Goal: Information Seeking & Learning: Learn about a topic

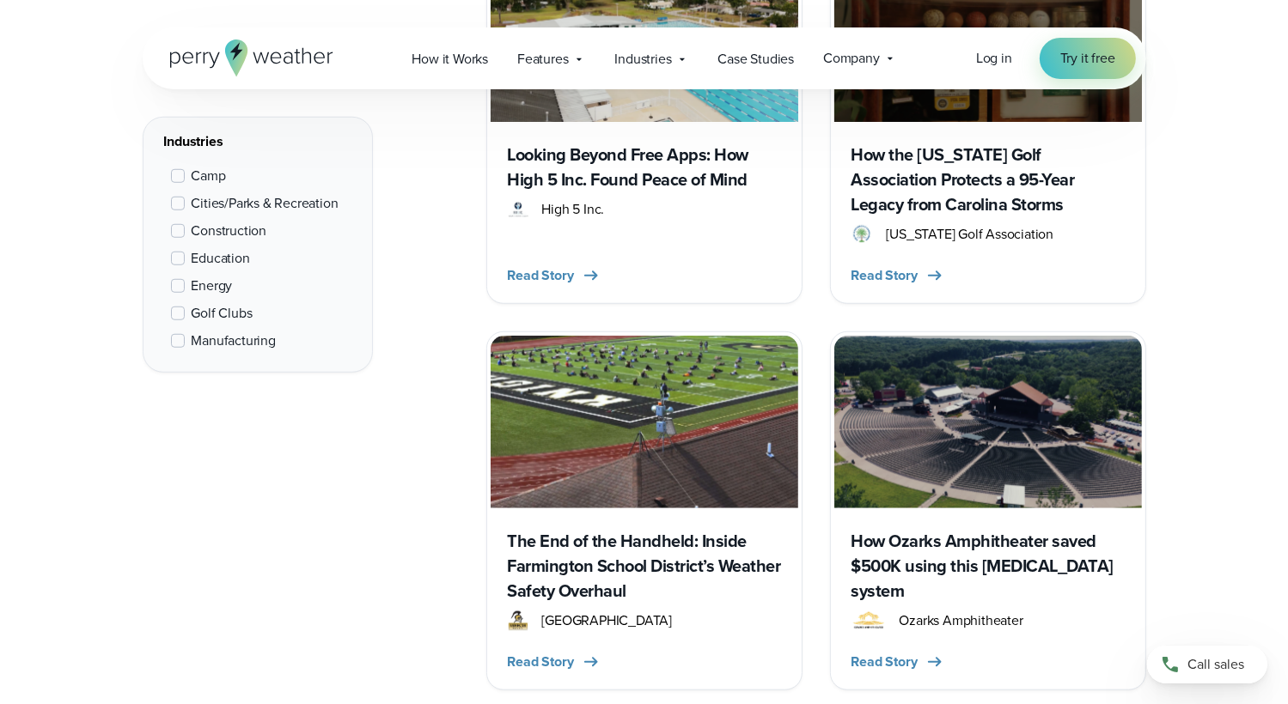
scroll to position [1249, 0]
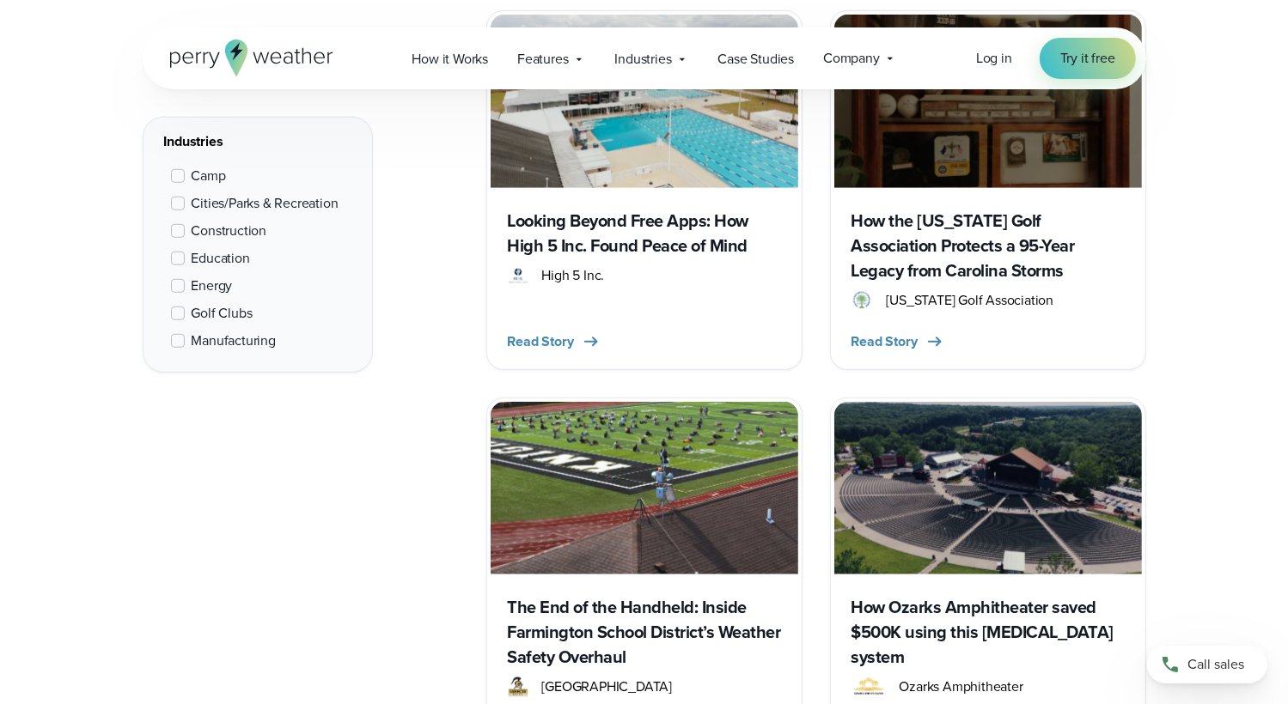
click at [947, 267] on h3 "How the [US_STATE] Golf Association Protects a 95-Year Legacy from Carolina Sto…" at bounding box center [987, 246] width 273 height 75
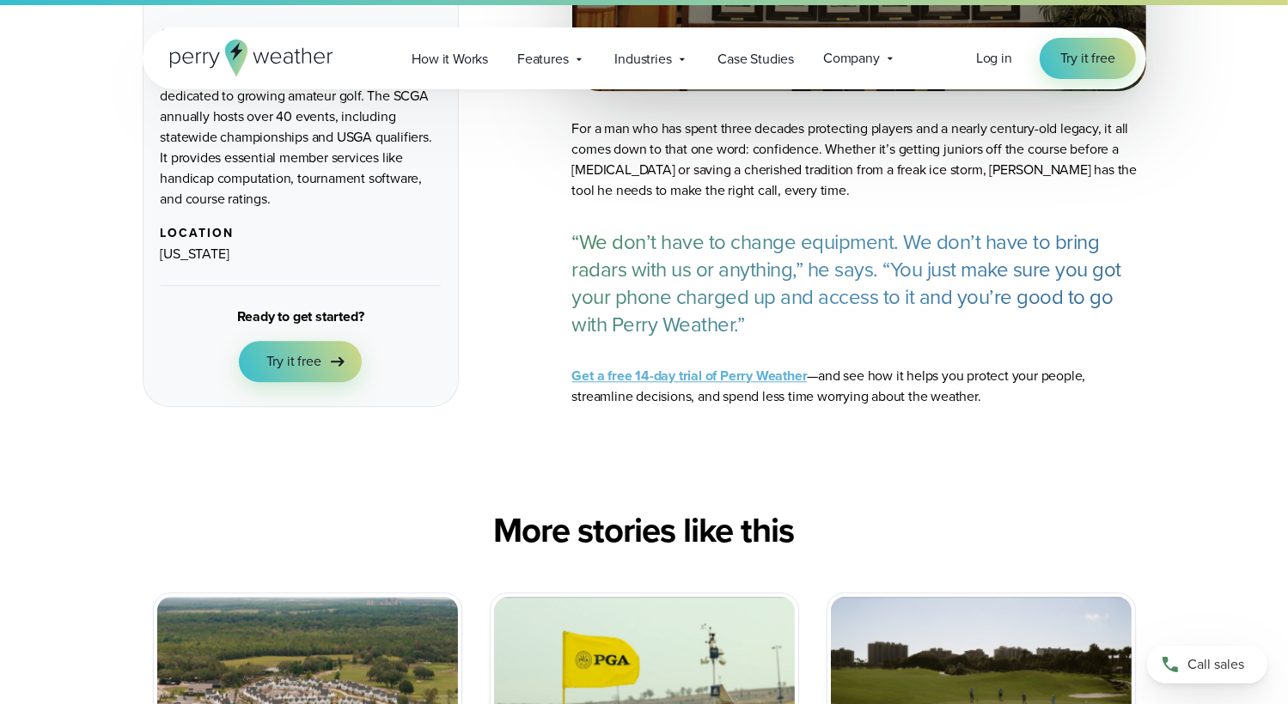
scroll to position [4580, 0]
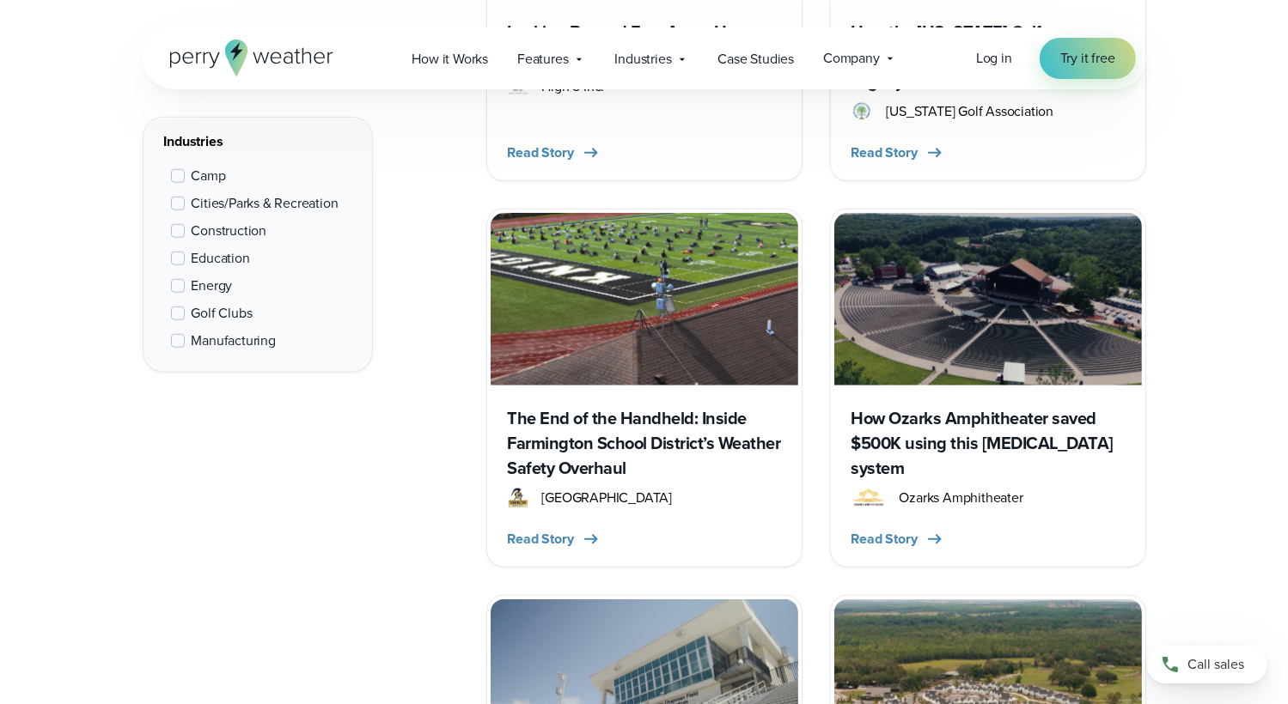
scroll to position [1861, 0]
